Goal: Transaction & Acquisition: Purchase product/service

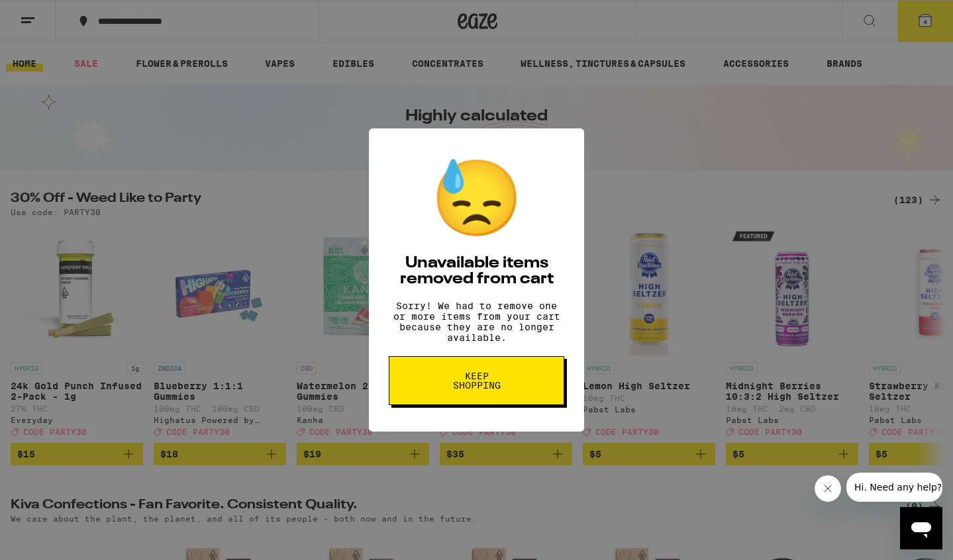
click at [546, 381] on button "Keep Shopping" at bounding box center [476, 380] width 175 height 49
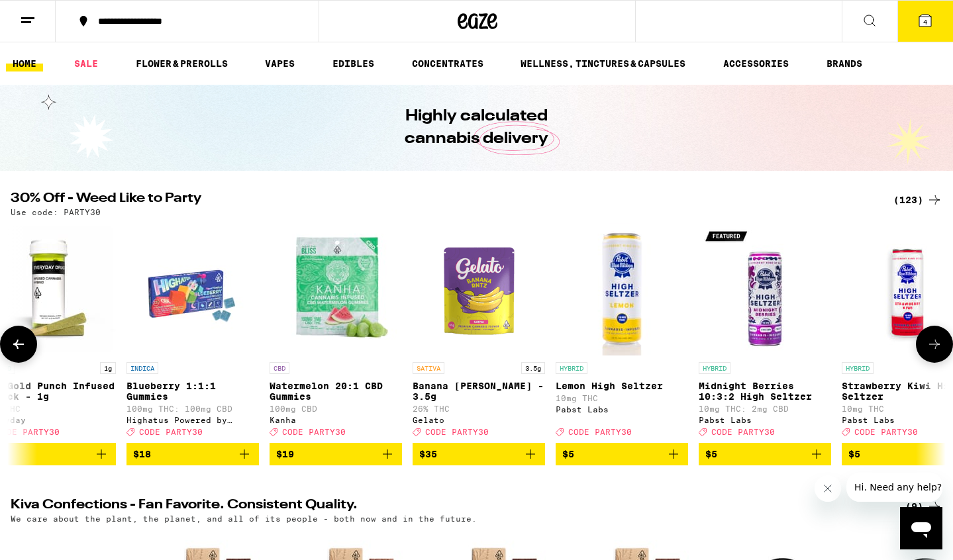
scroll to position [0, 28]
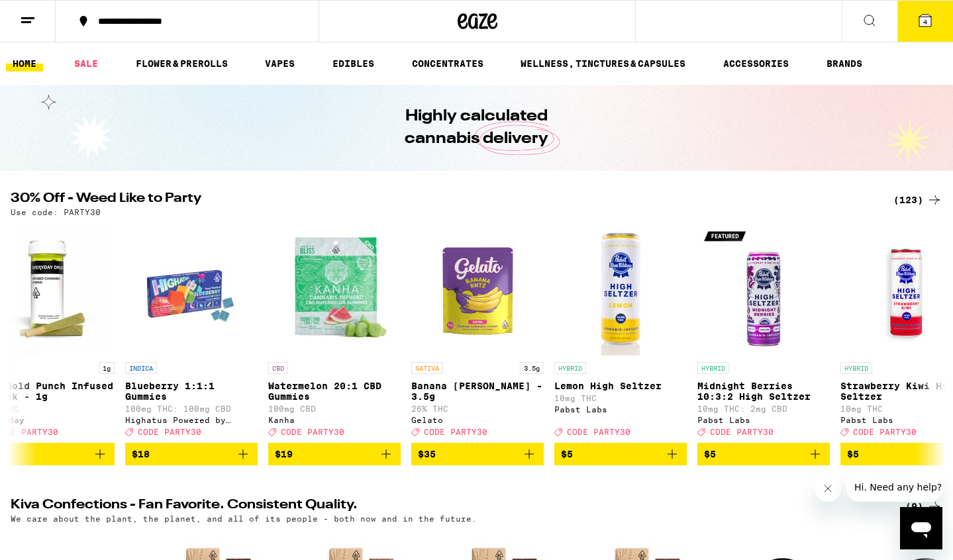
click at [914, 199] on div "(123)" at bounding box center [917, 200] width 49 height 16
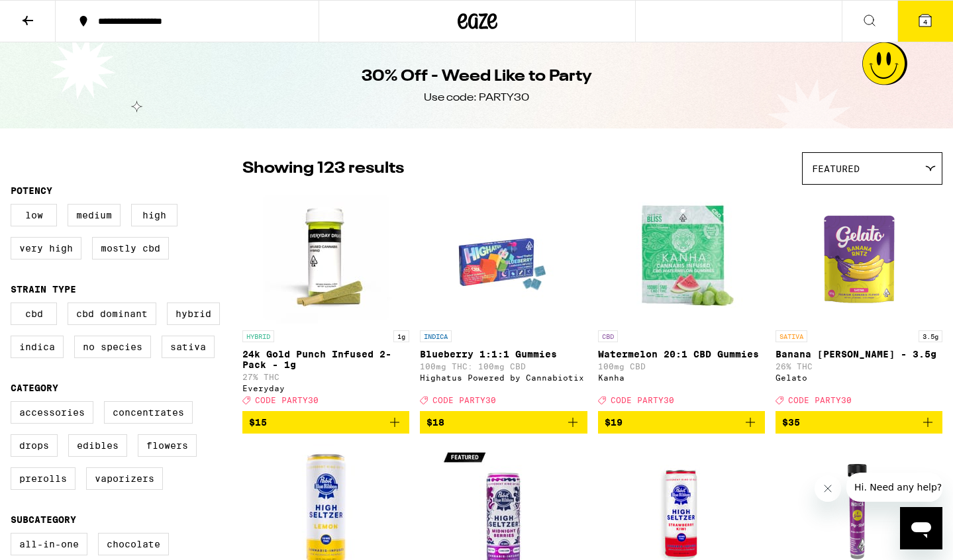
click at [27, 18] on icon at bounding box center [28, 21] width 16 height 16
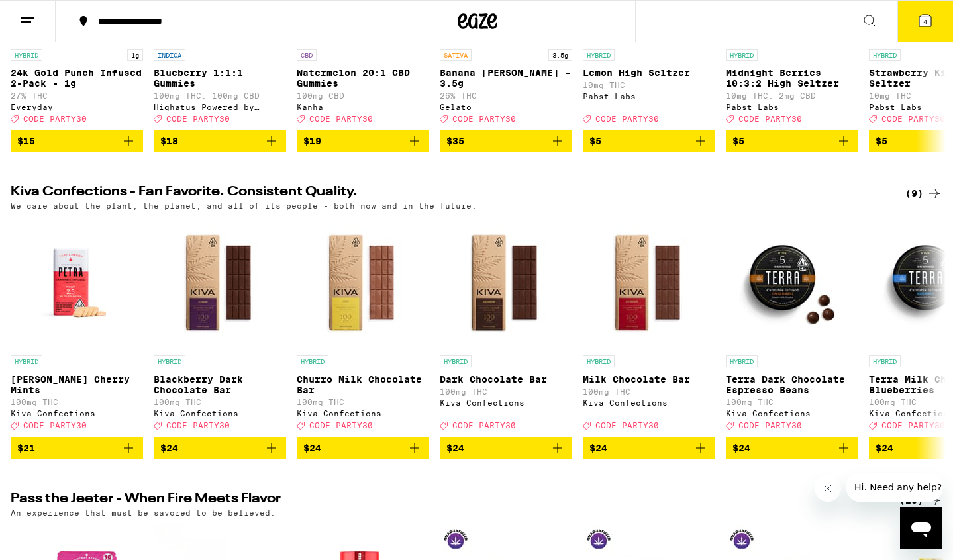
scroll to position [1586, 0]
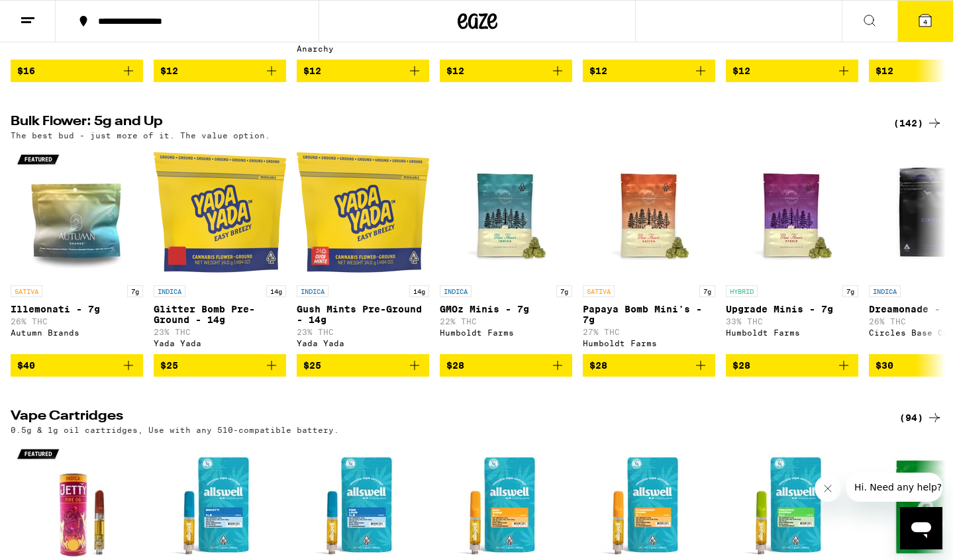
click at [915, 131] on div "(142)" at bounding box center [917, 123] width 49 height 16
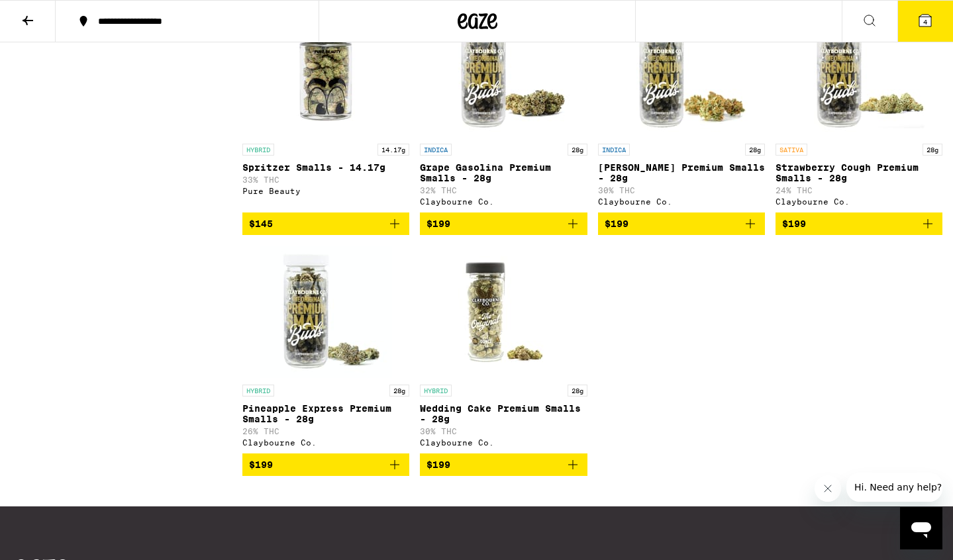
scroll to position [8228, 0]
